Goal: Task Accomplishment & Management: Complete application form

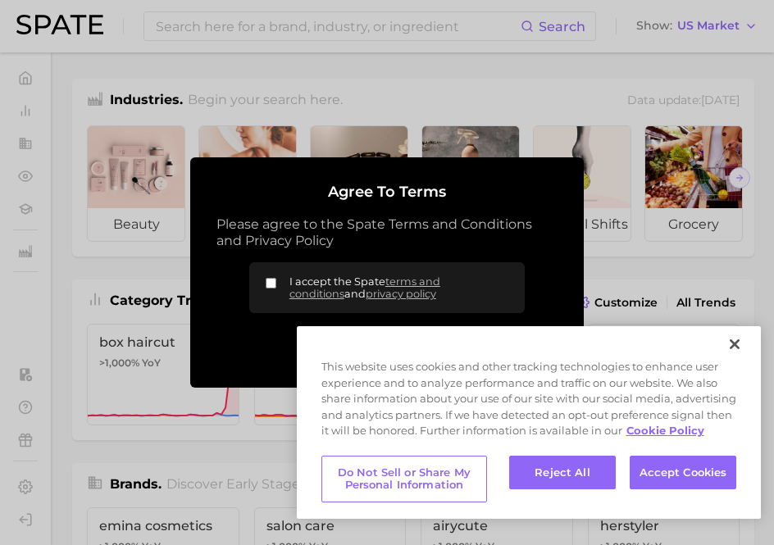
click at [258, 275] on label "I accept the Spate terms and conditions and privacy policy" at bounding box center [386, 287] width 275 height 51
click at [266, 278] on input "I accept the Spate terms and conditions and privacy policy" at bounding box center [271, 283] width 11 height 11
checkbox input "true"
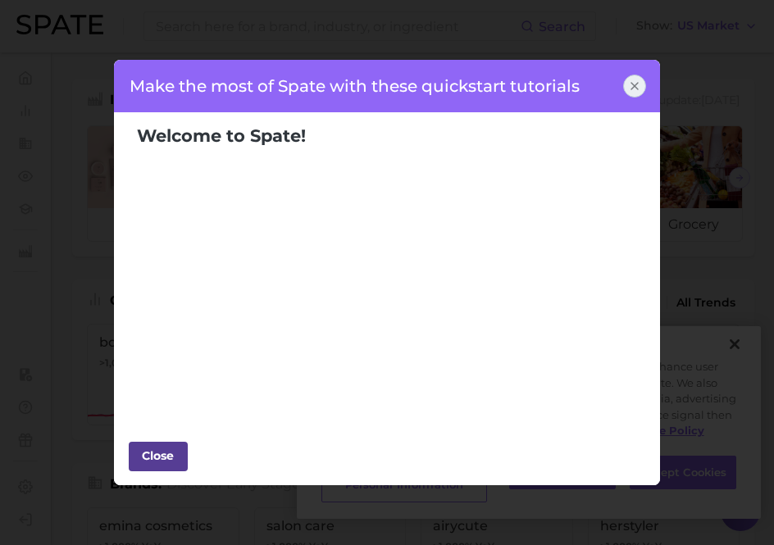
click at [161, 452] on div "Close" at bounding box center [158, 455] width 49 height 25
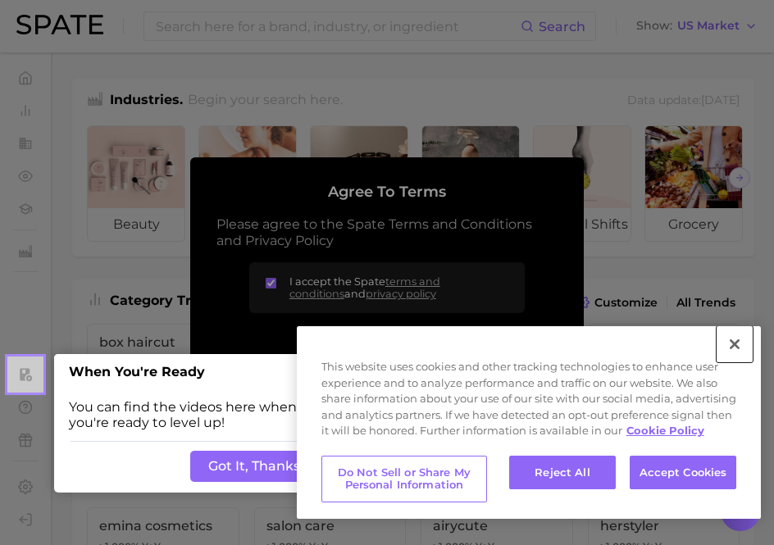
click at [733, 338] on button "Close" at bounding box center [734, 344] width 36 height 36
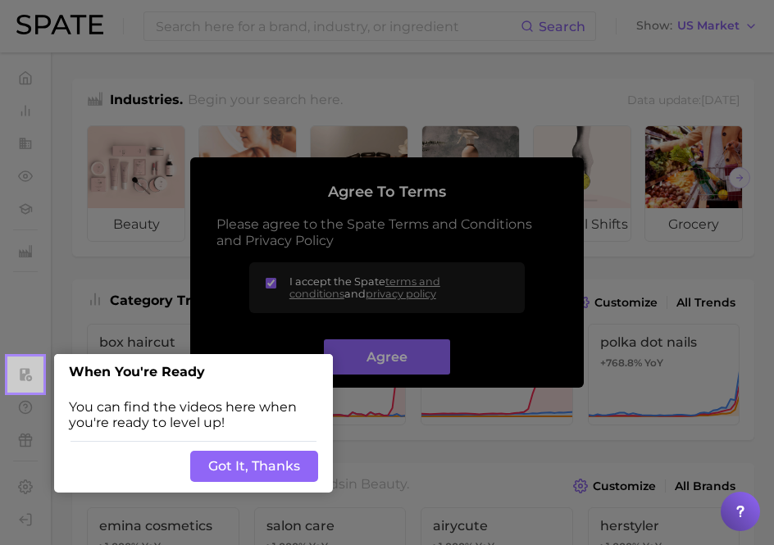
click at [302, 465] on button "Got It, Thanks" at bounding box center [254, 466] width 128 height 31
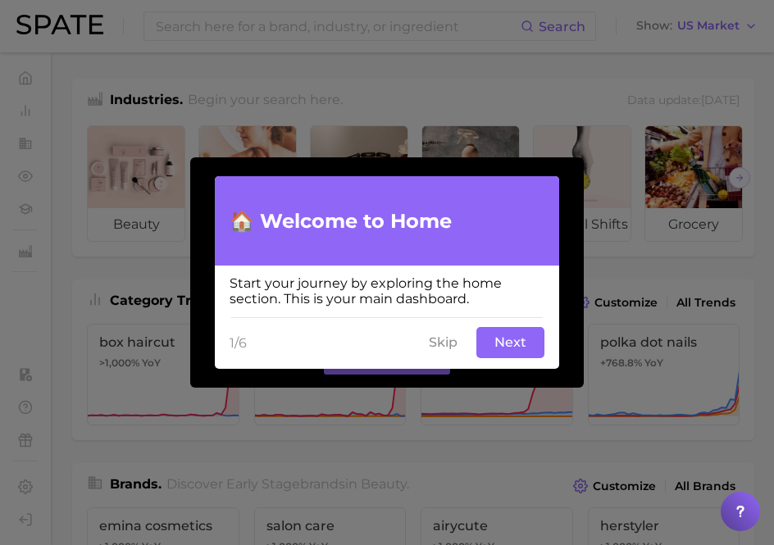
click at [442, 340] on button "Skip" at bounding box center [443, 342] width 48 height 31
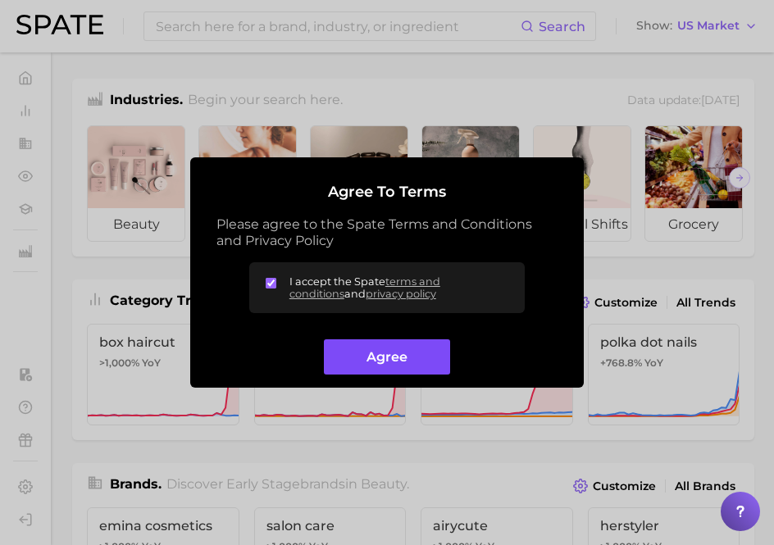
click at [406, 369] on button "Agree" at bounding box center [386, 356] width 125 height 35
